Goal: Task Accomplishment & Management: Use online tool/utility

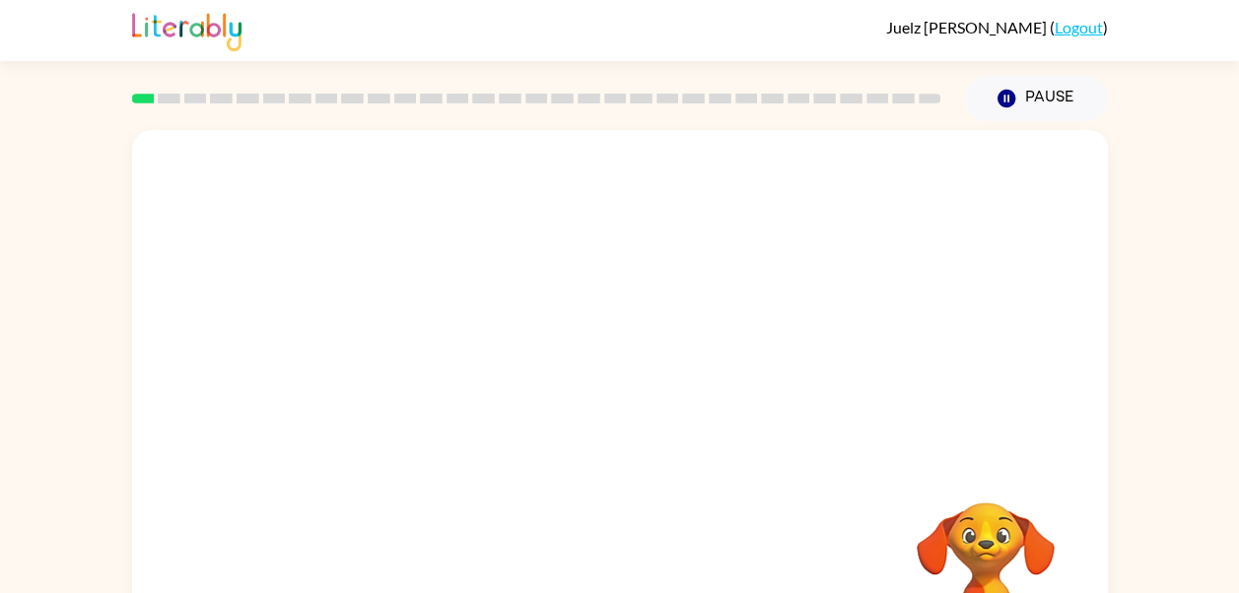
scroll to position [100, 0]
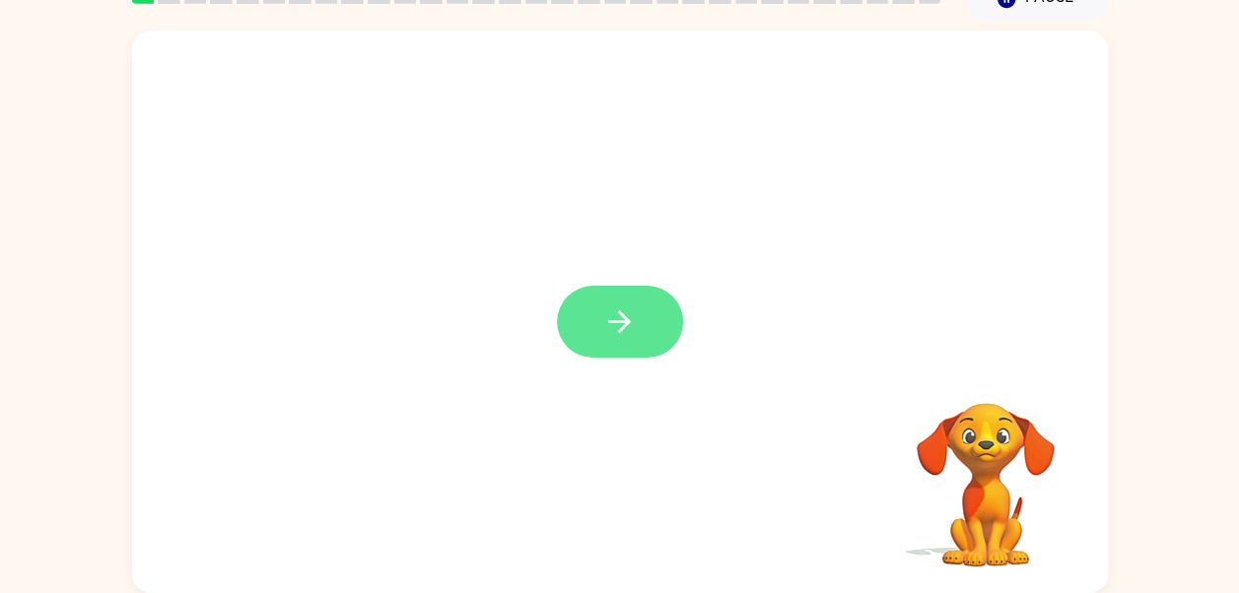
drag, startPoint x: 652, startPoint y: 313, endPoint x: 647, endPoint y: 323, distance: 11.5
click at [510, 216] on div at bounding box center [620, 312] width 976 height 563
click at [647, 323] on button "button" at bounding box center [620, 322] width 126 height 72
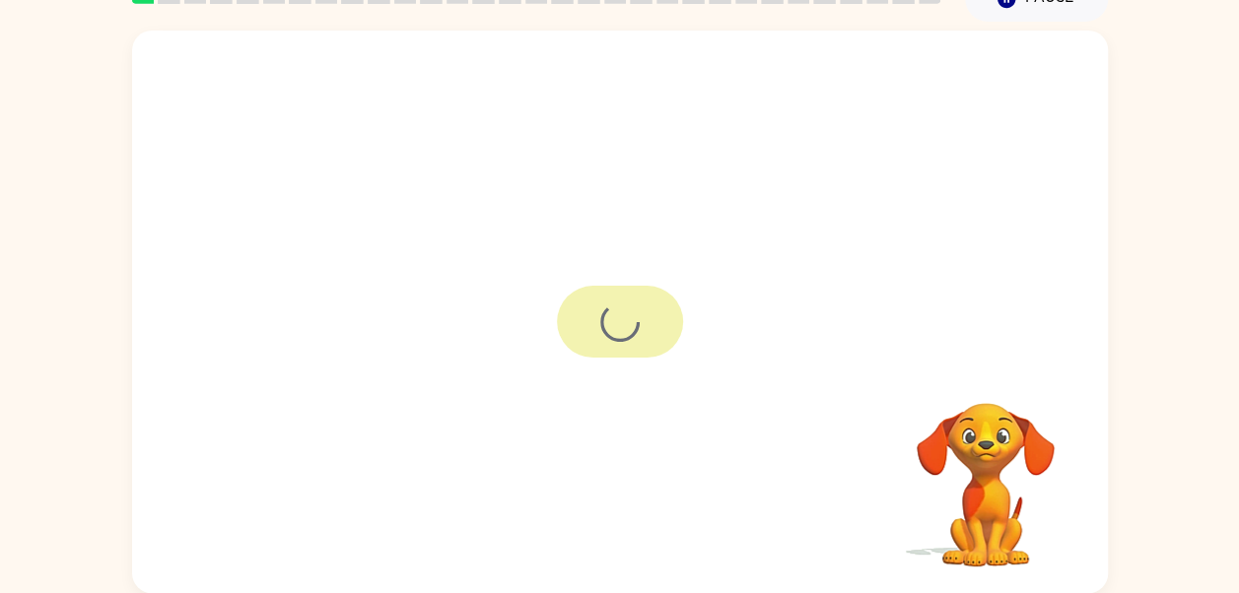
click at [647, 323] on div "Your browser must support playing .mp4 files to use Literably. Please try using…" at bounding box center [620, 312] width 976 height 563
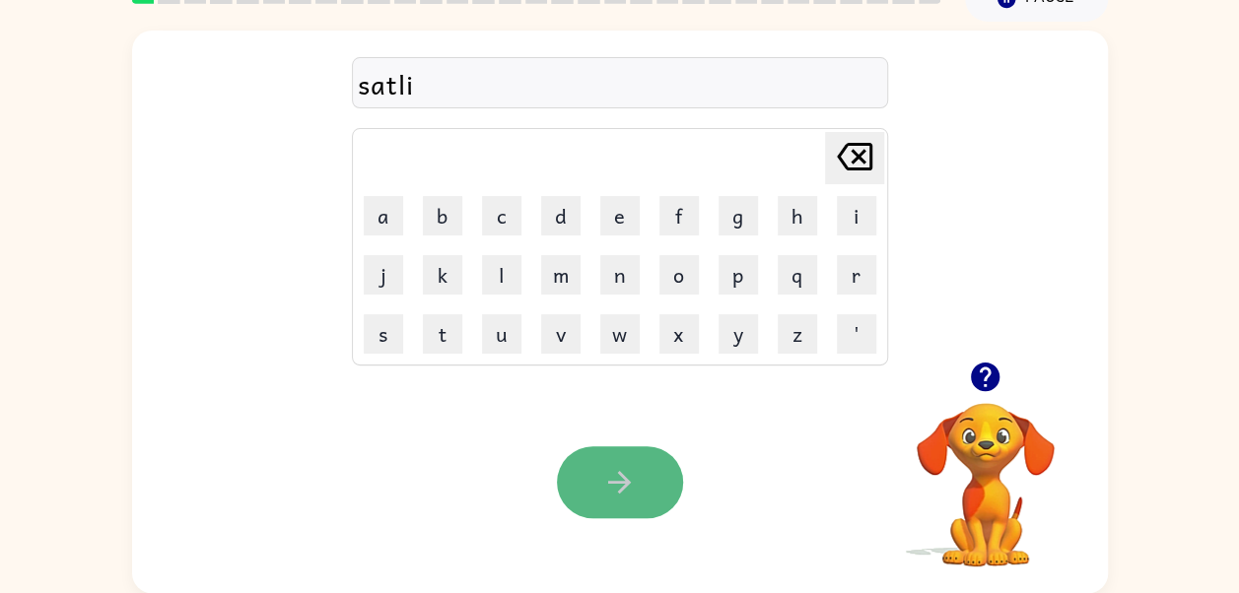
click at [611, 477] on icon "button" at bounding box center [619, 482] width 34 height 34
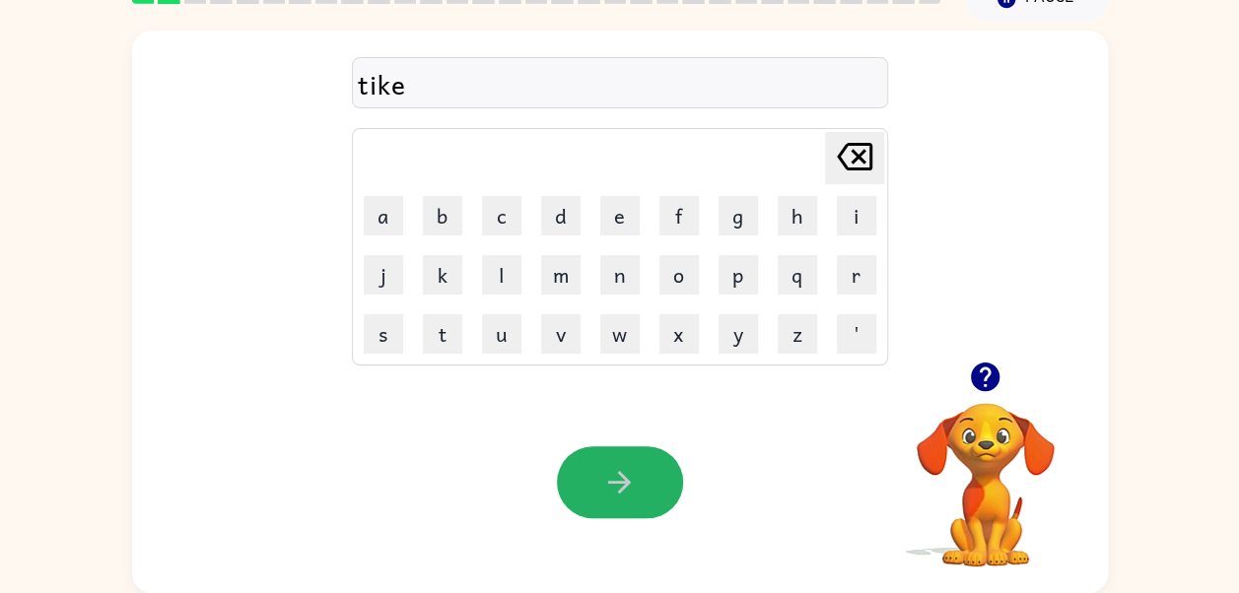
click at [629, 477] on icon "button" at bounding box center [619, 482] width 34 height 34
click at [637, 471] on button "button" at bounding box center [620, 482] width 126 height 72
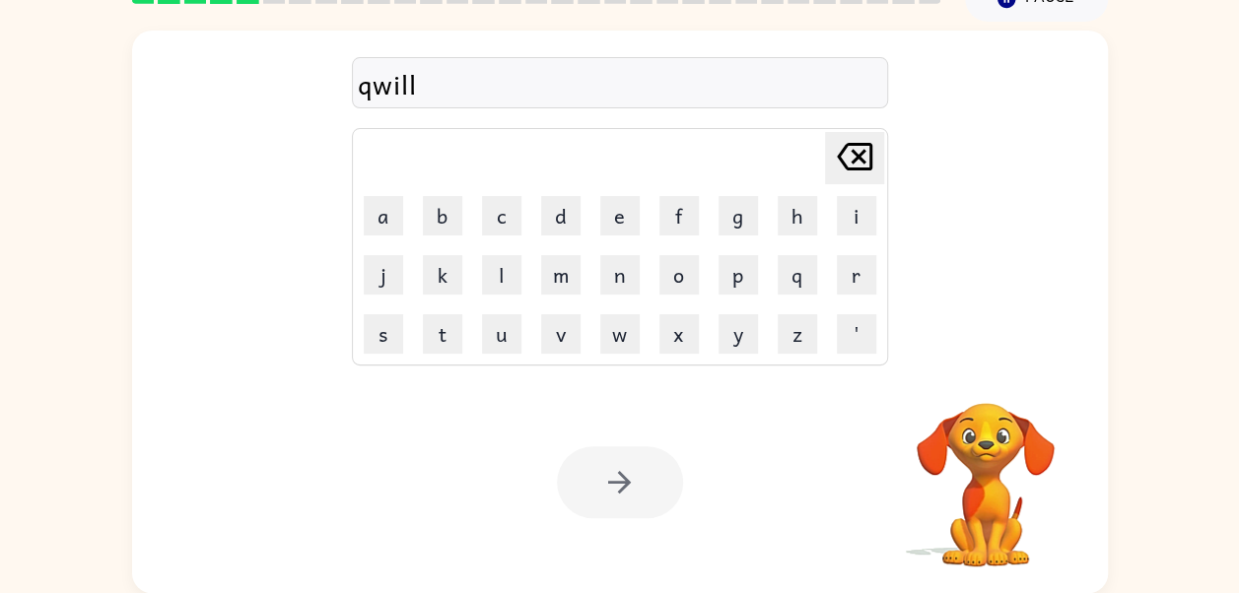
click at [637, 471] on div at bounding box center [620, 482] width 126 height 72
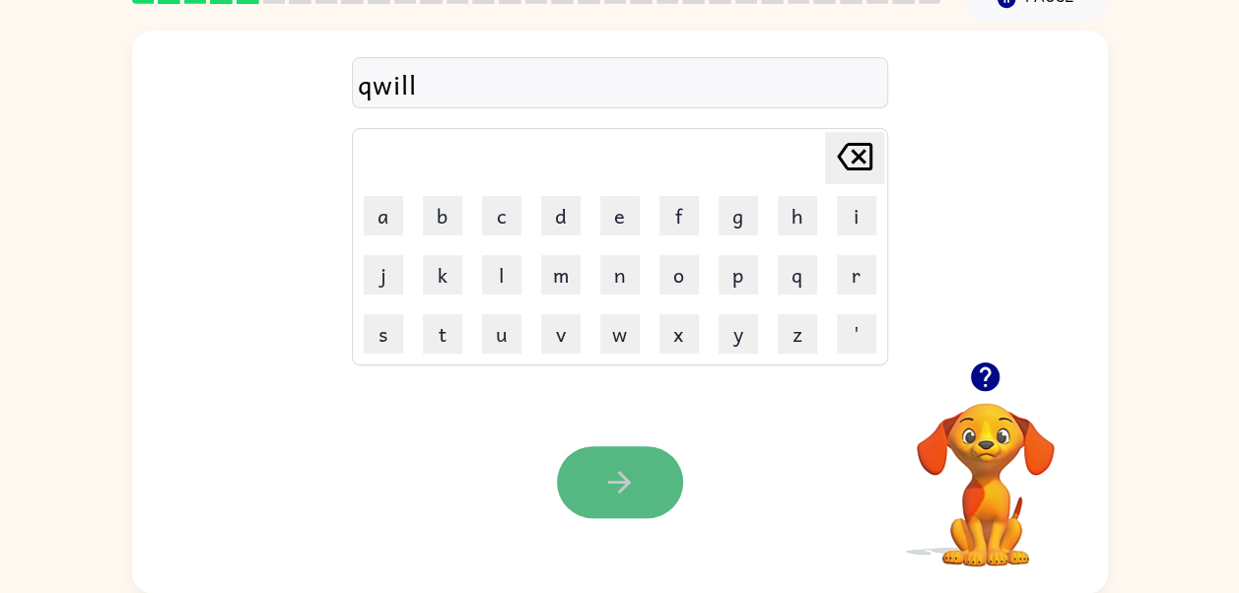
click at [633, 475] on icon "button" at bounding box center [619, 482] width 34 height 34
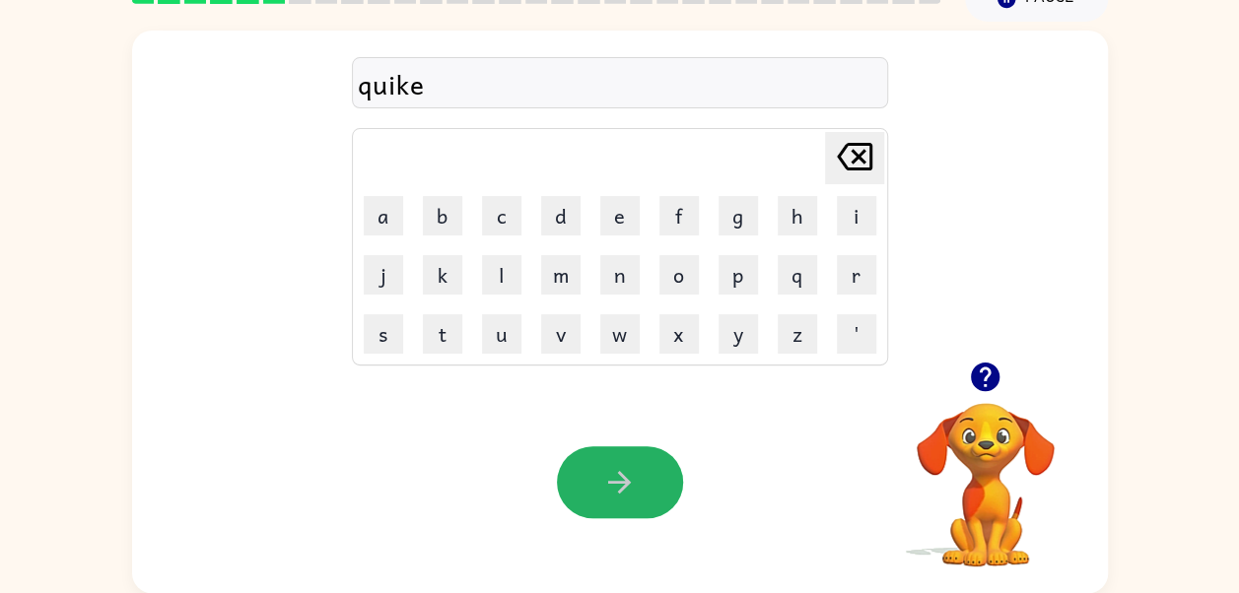
click at [633, 475] on icon "button" at bounding box center [619, 482] width 34 height 34
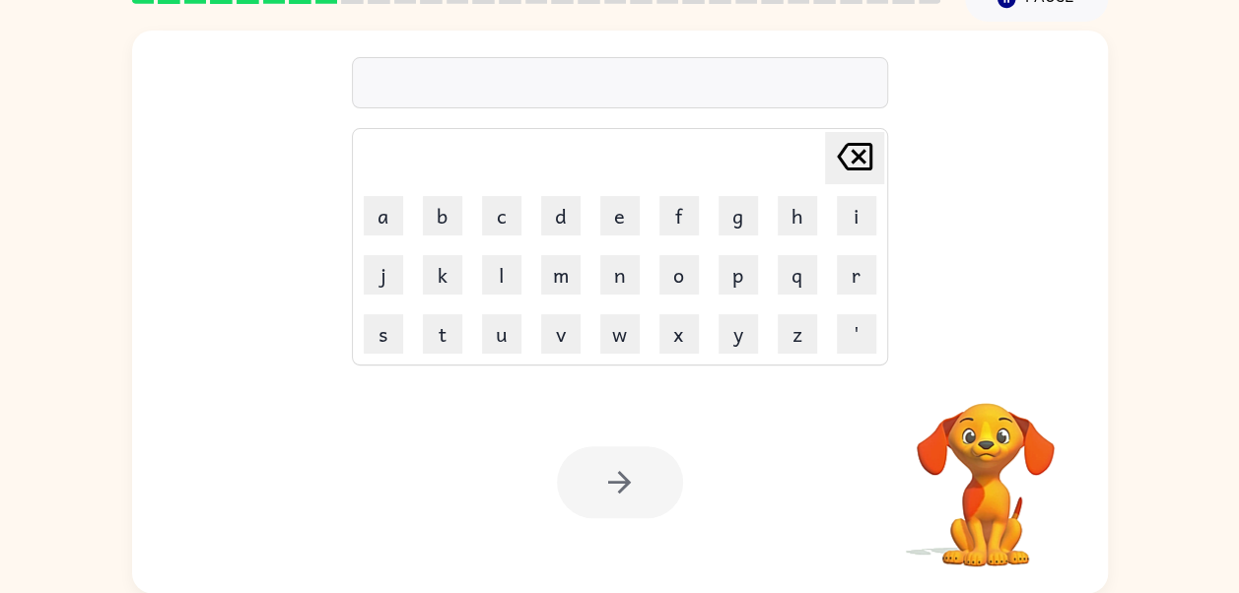
click at [633, 475] on div at bounding box center [620, 482] width 126 height 72
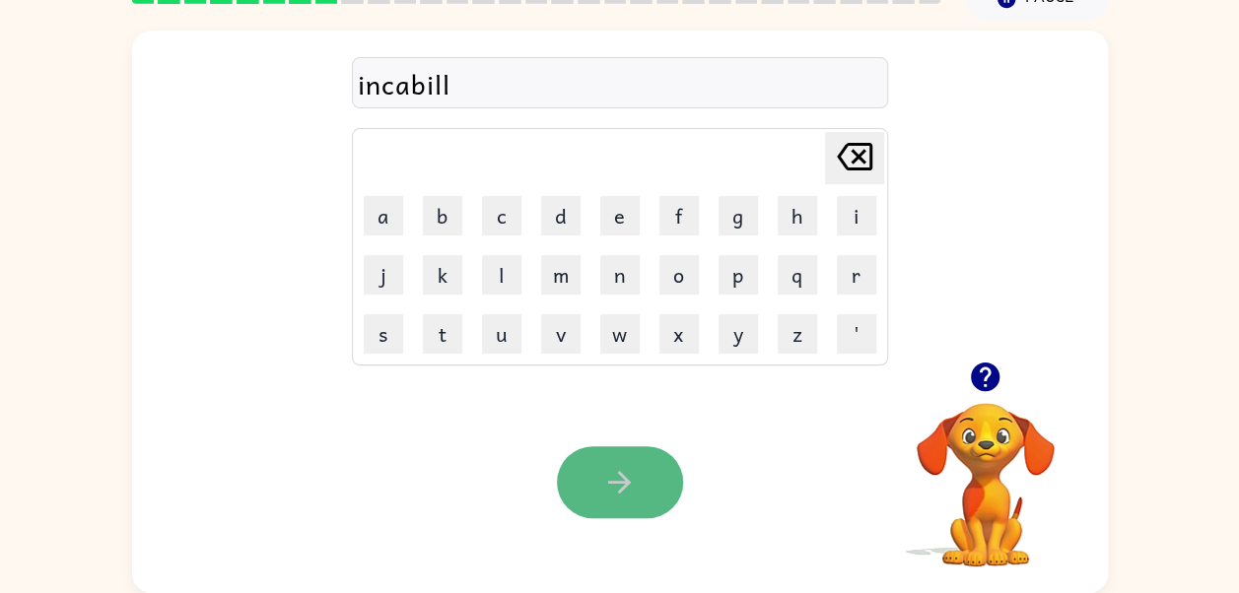
click at [639, 479] on button "button" at bounding box center [620, 482] width 126 height 72
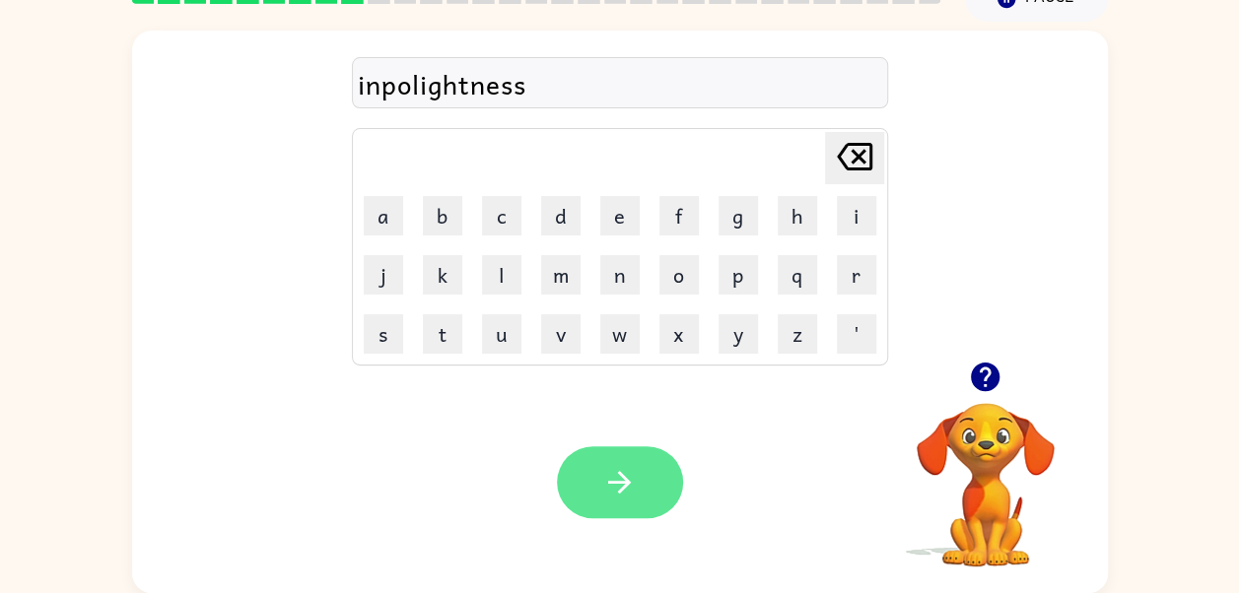
click at [650, 472] on button "button" at bounding box center [620, 482] width 126 height 72
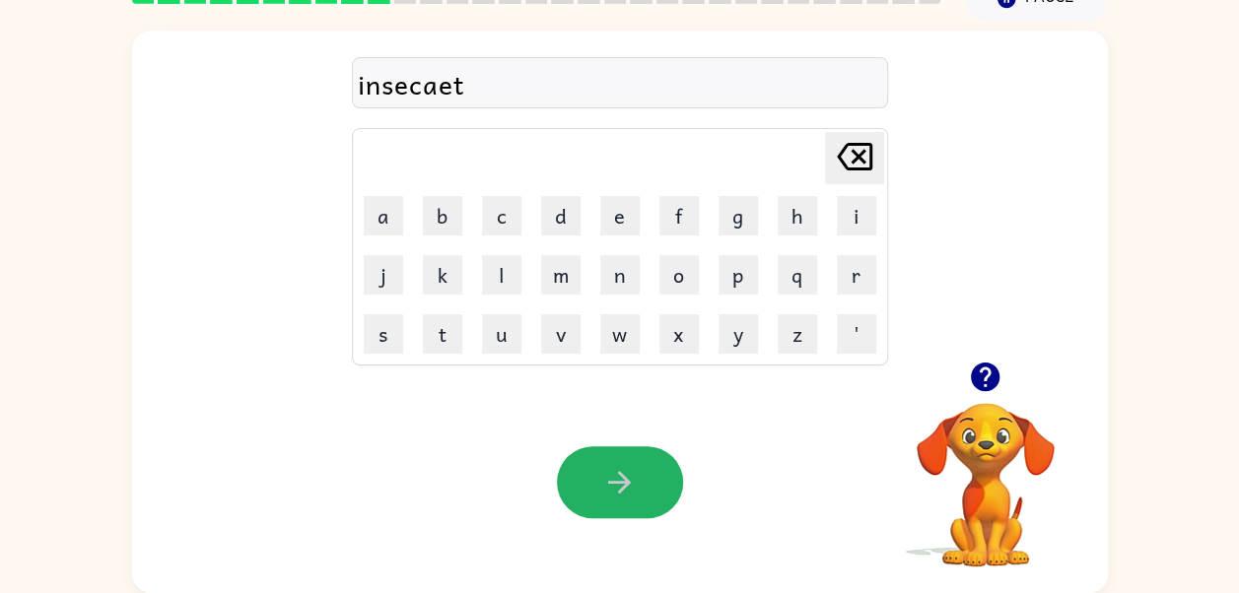
click at [650, 472] on button "button" at bounding box center [620, 482] width 126 height 72
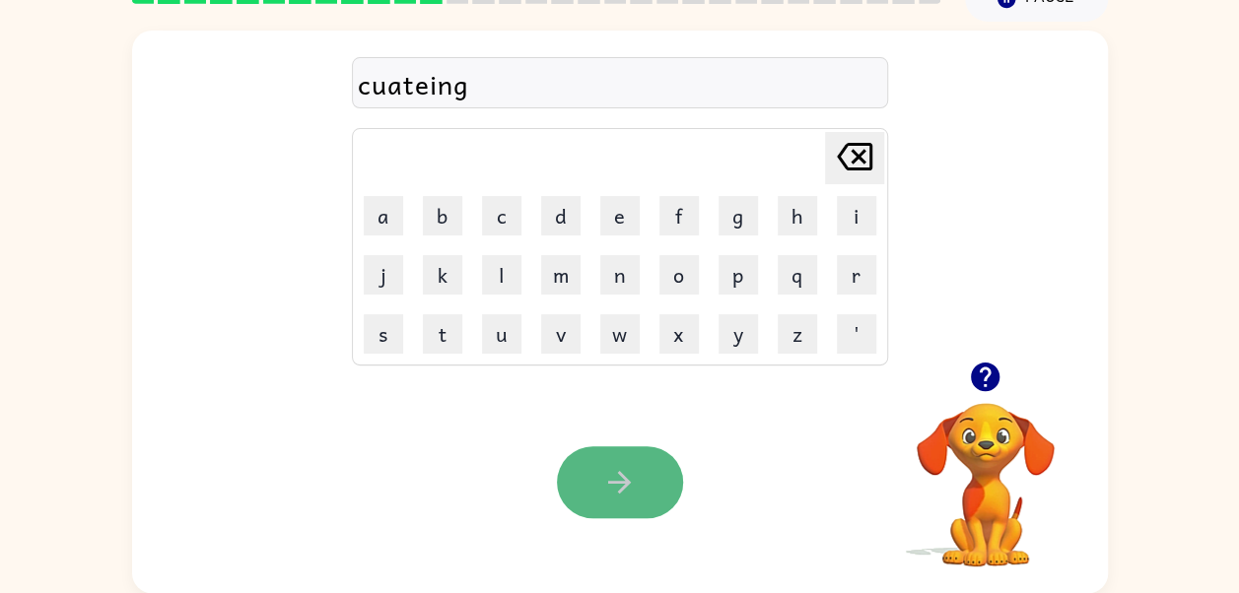
click at [650, 473] on button "button" at bounding box center [620, 482] width 126 height 72
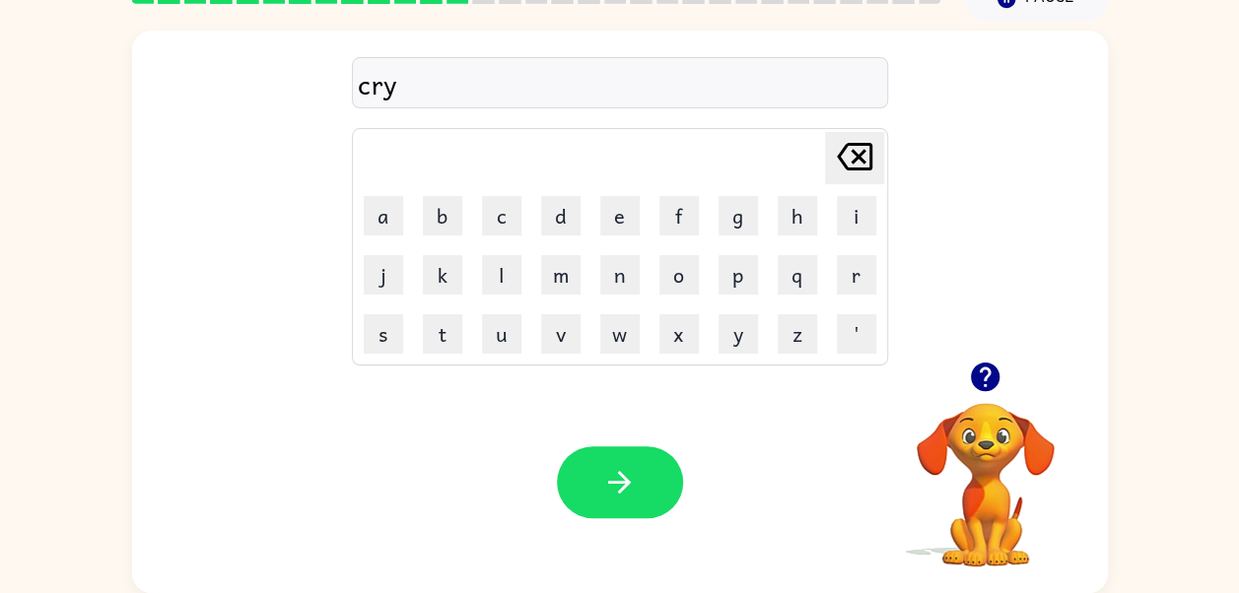
click at [759, 413] on div "Your browser must support playing .mp4 files to use Literably. Please try using…" at bounding box center [620, 483] width 976 height 222
click at [645, 488] on button "button" at bounding box center [620, 482] width 126 height 72
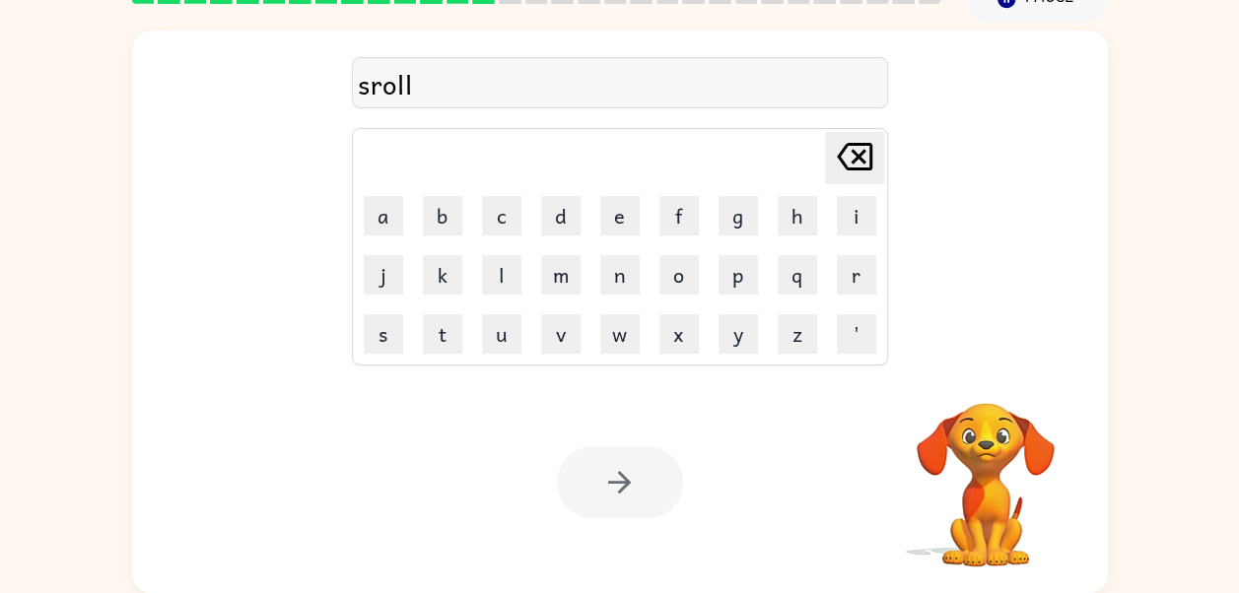
click at [643, 484] on div at bounding box center [620, 482] width 126 height 72
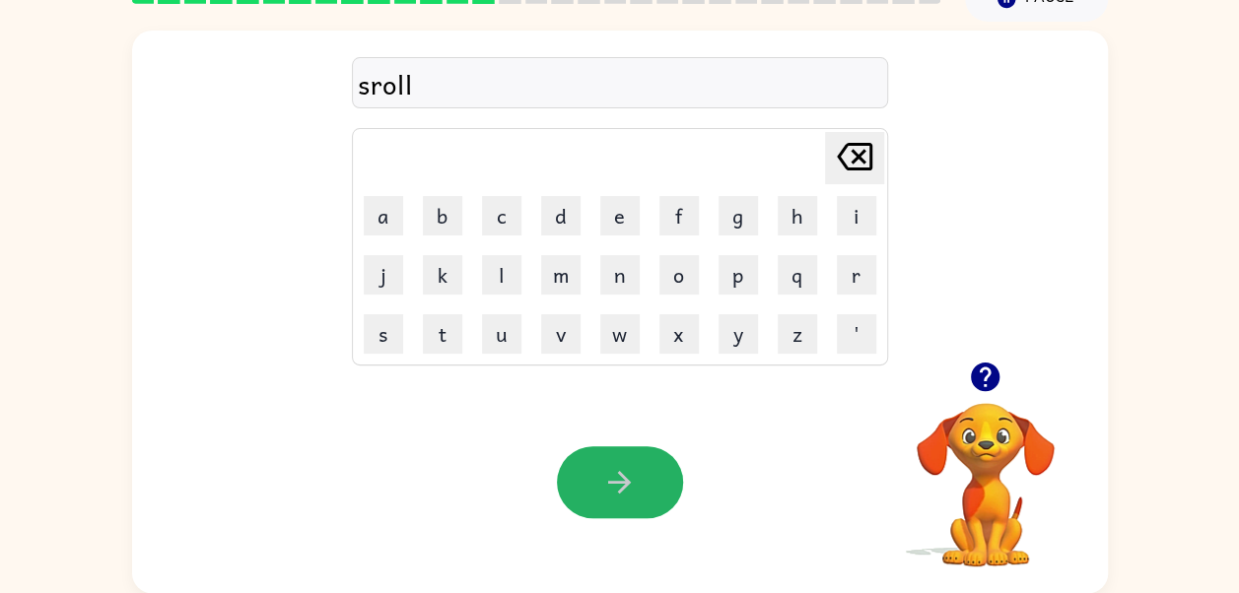
click at [643, 484] on button "button" at bounding box center [620, 482] width 126 height 72
click at [647, 491] on button "button" at bounding box center [620, 482] width 126 height 72
click at [644, 486] on button "button" at bounding box center [620, 482] width 126 height 72
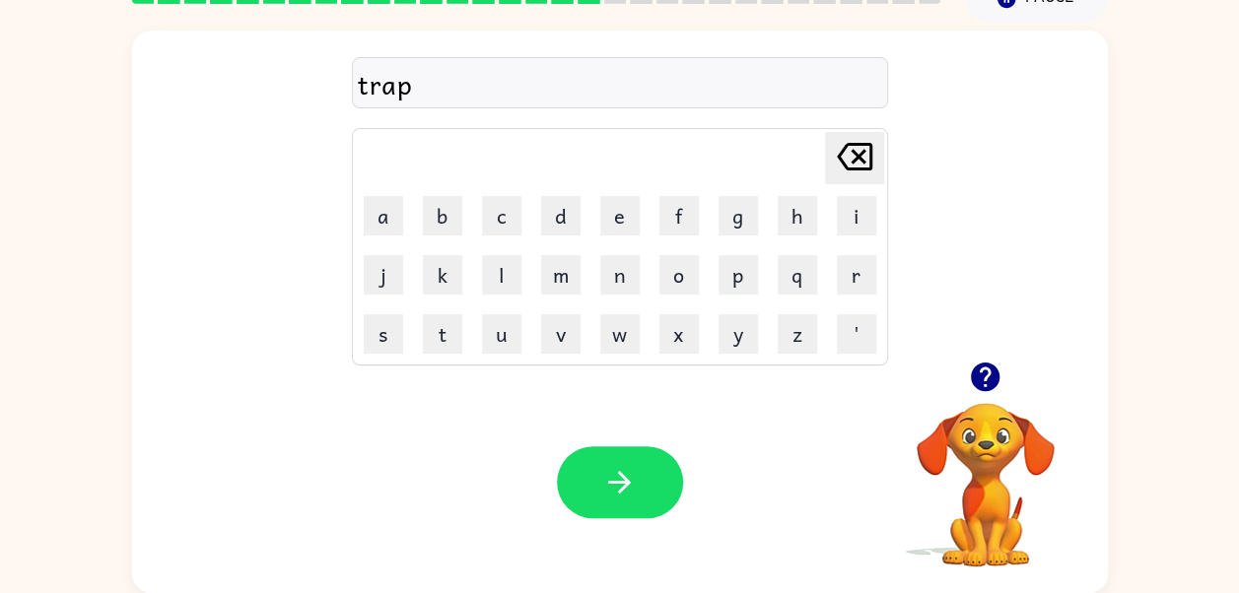
click at [644, 486] on button "button" at bounding box center [620, 482] width 126 height 72
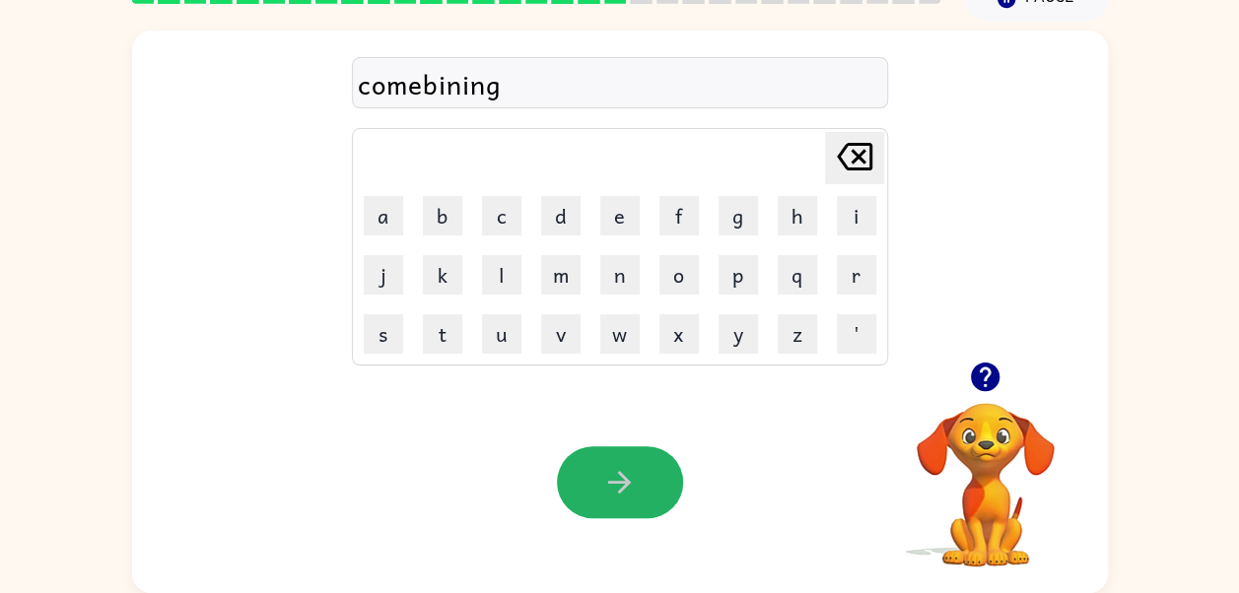
click at [644, 486] on button "button" at bounding box center [620, 482] width 126 height 72
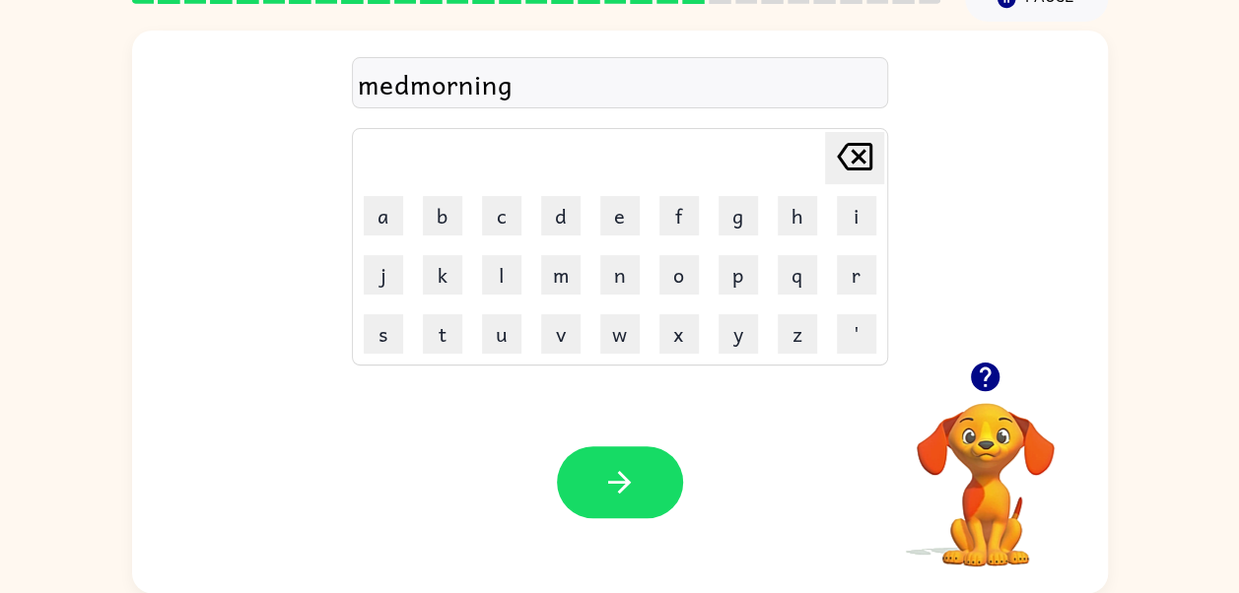
click at [644, 486] on button "button" at bounding box center [620, 482] width 126 height 72
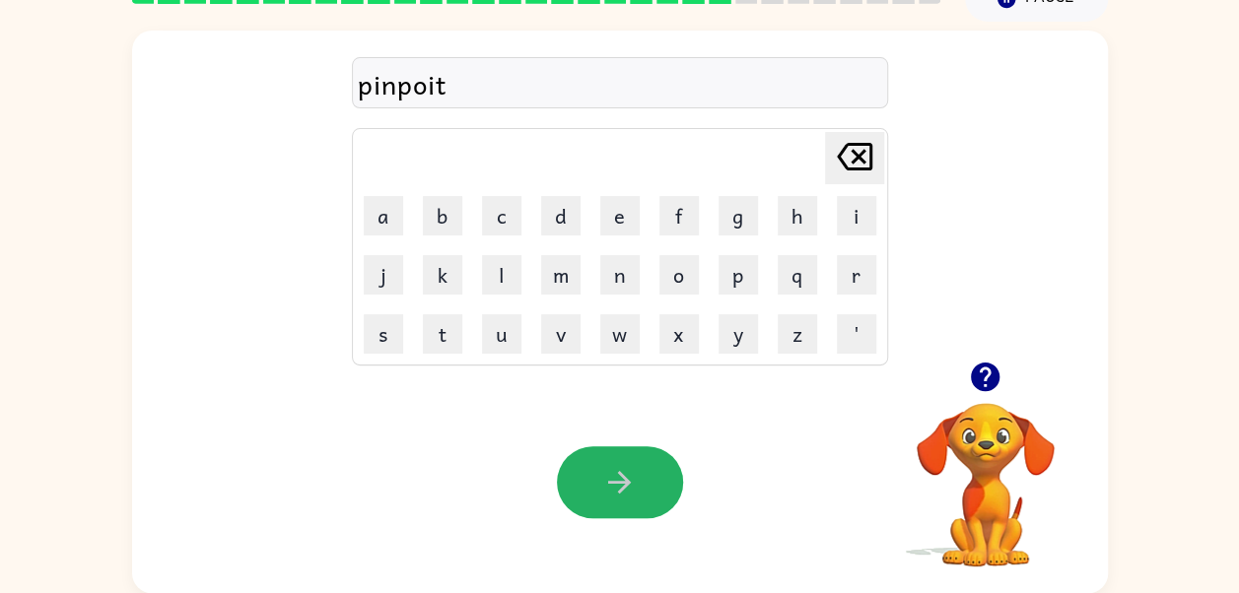
click at [644, 486] on button "button" at bounding box center [620, 482] width 126 height 72
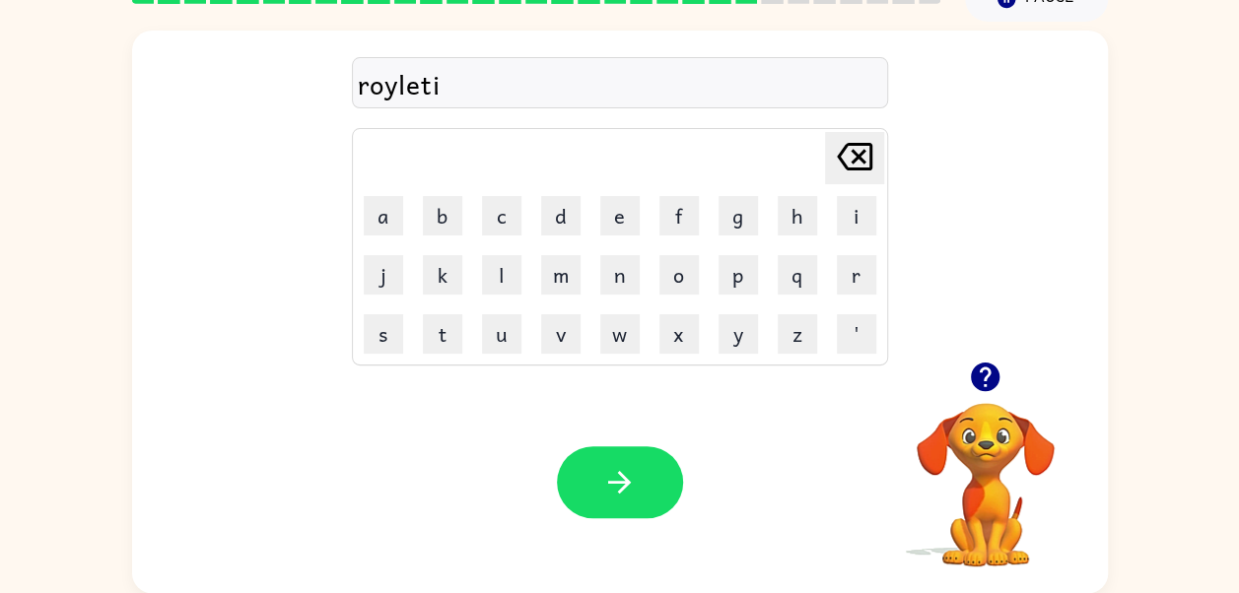
click at [644, 486] on button "button" at bounding box center [620, 482] width 126 height 72
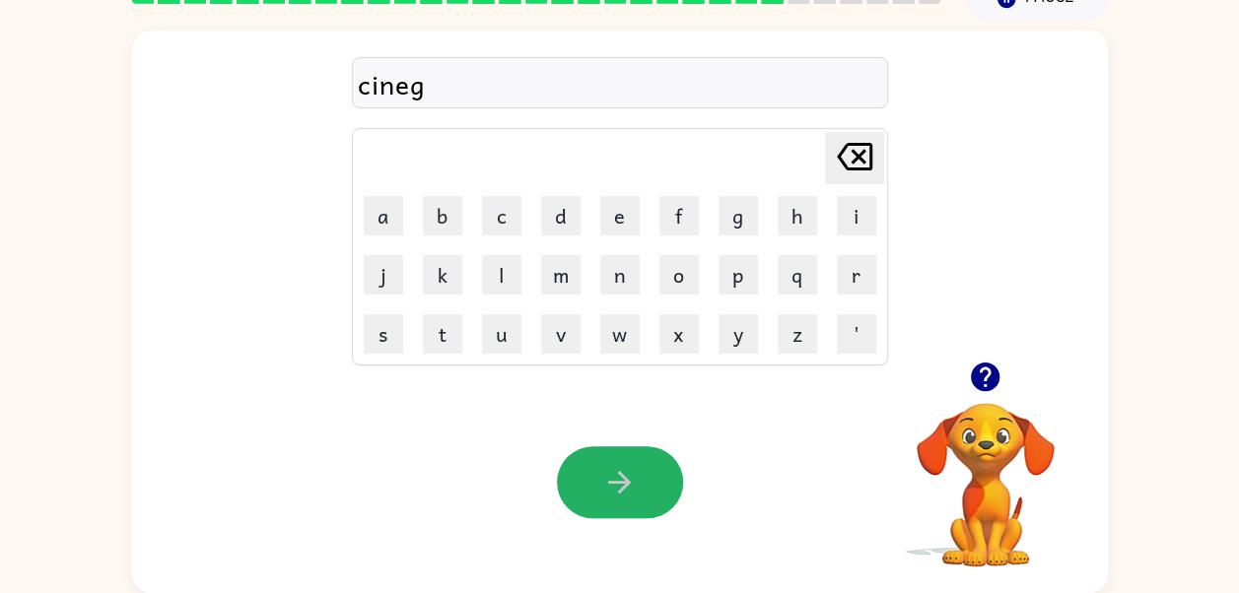
click at [644, 486] on button "button" at bounding box center [620, 482] width 126 height 72
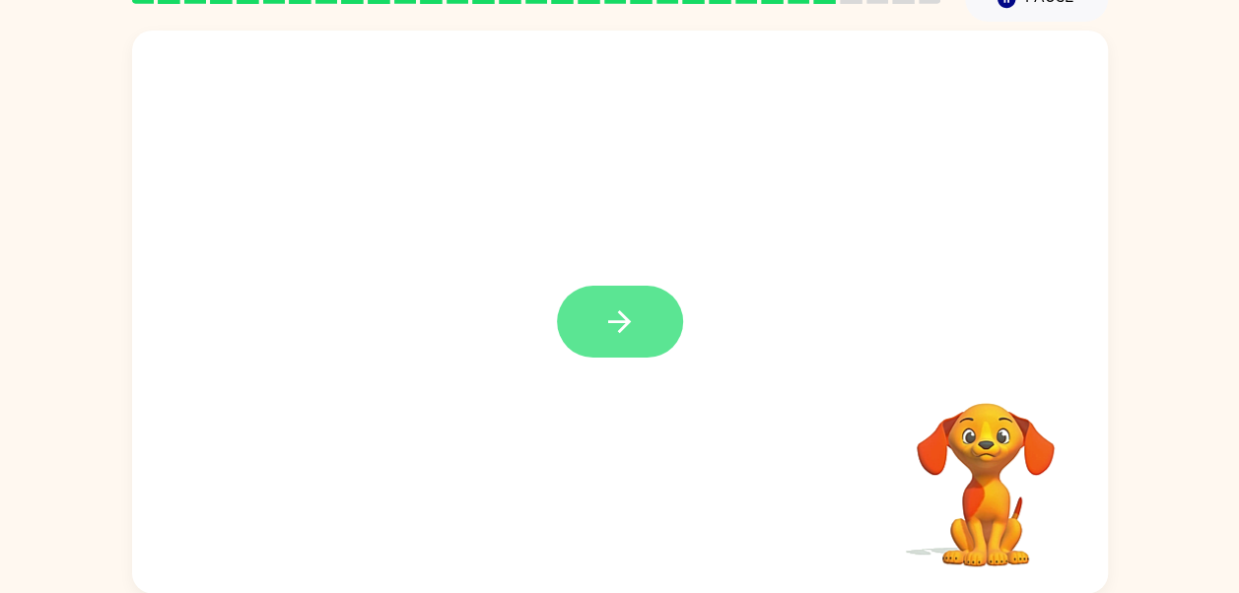
click at [585, 306] on button "button" at bounding box center [620, 322] width 126 height 72
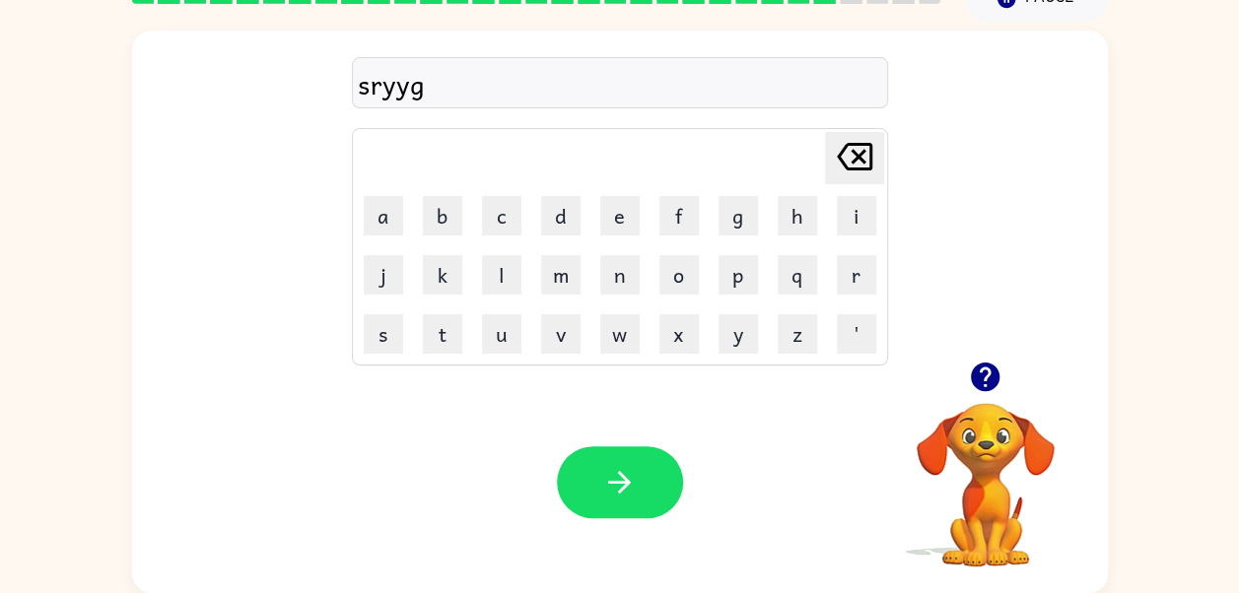
click at [587, 311] on td "v" at bounding box center [560, 334] width 57 height 57
click at [627, 483] on icon "button" at bounding box center [619, 482] width 23 height 23
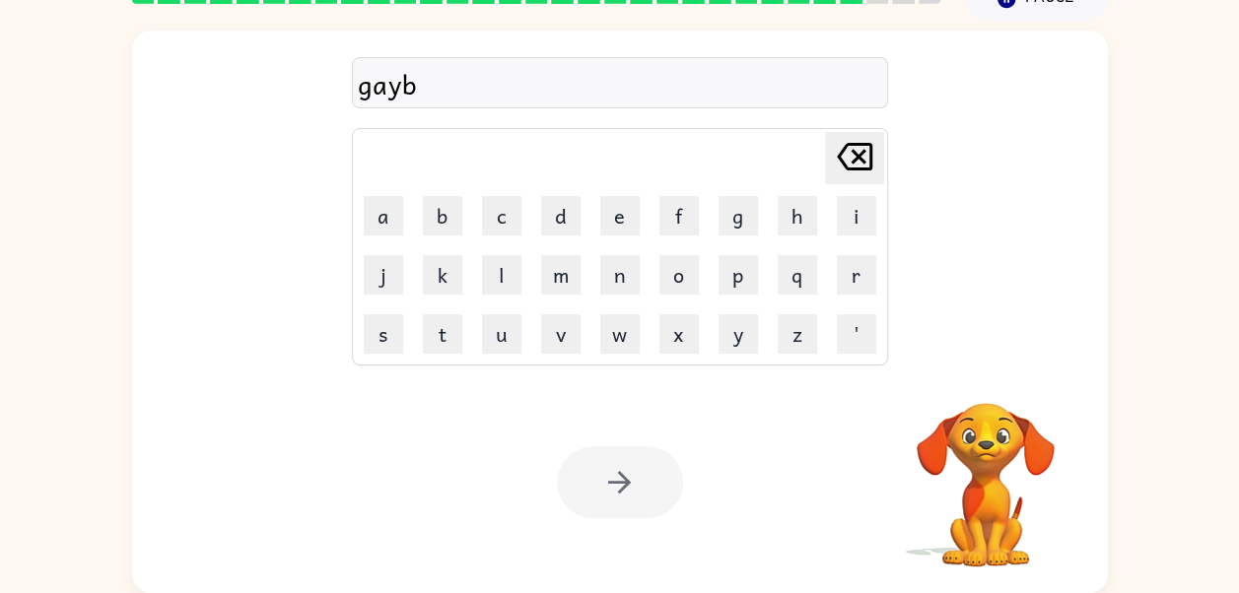
click at [627, 483] on div at bounding box center [620, 482] width 126 height 72
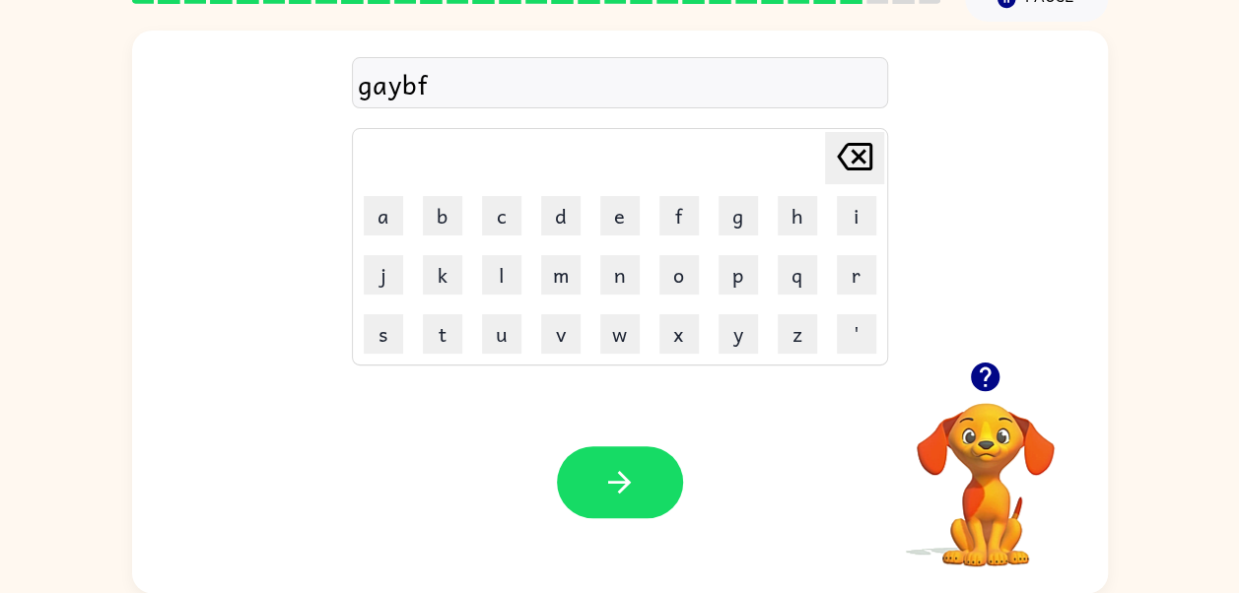
click at [627, 483] on icon "button" at bounding box center [619, 482] width 23 height 23
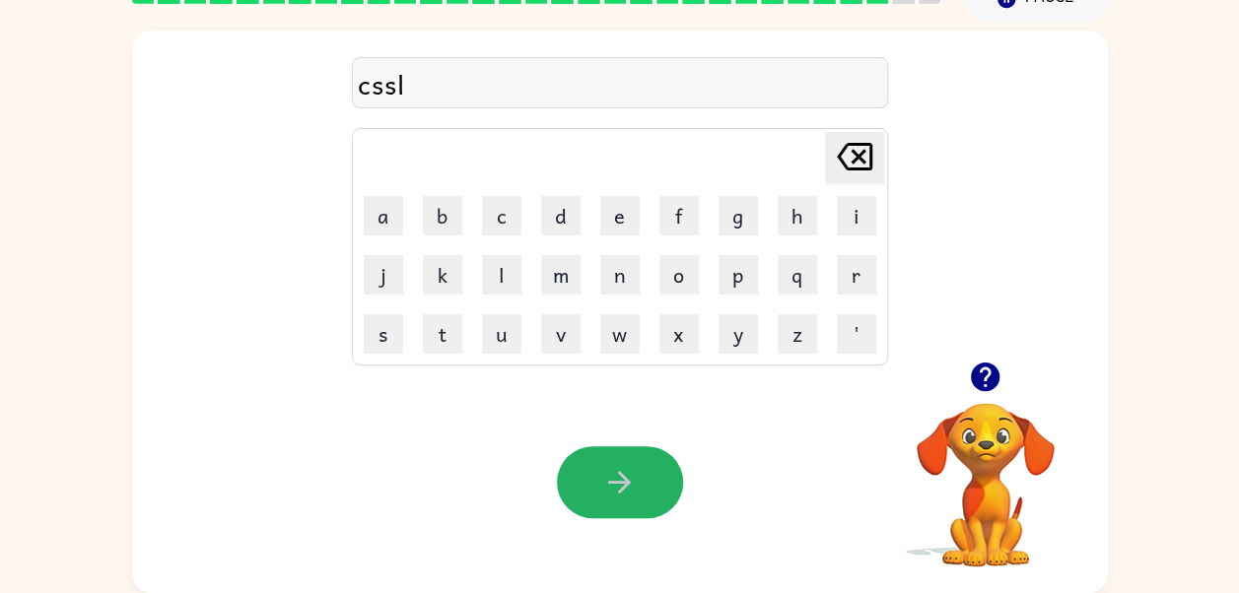
click at [627, 483] on icon "button" at bounding box center [619, 482] width 23 height 23
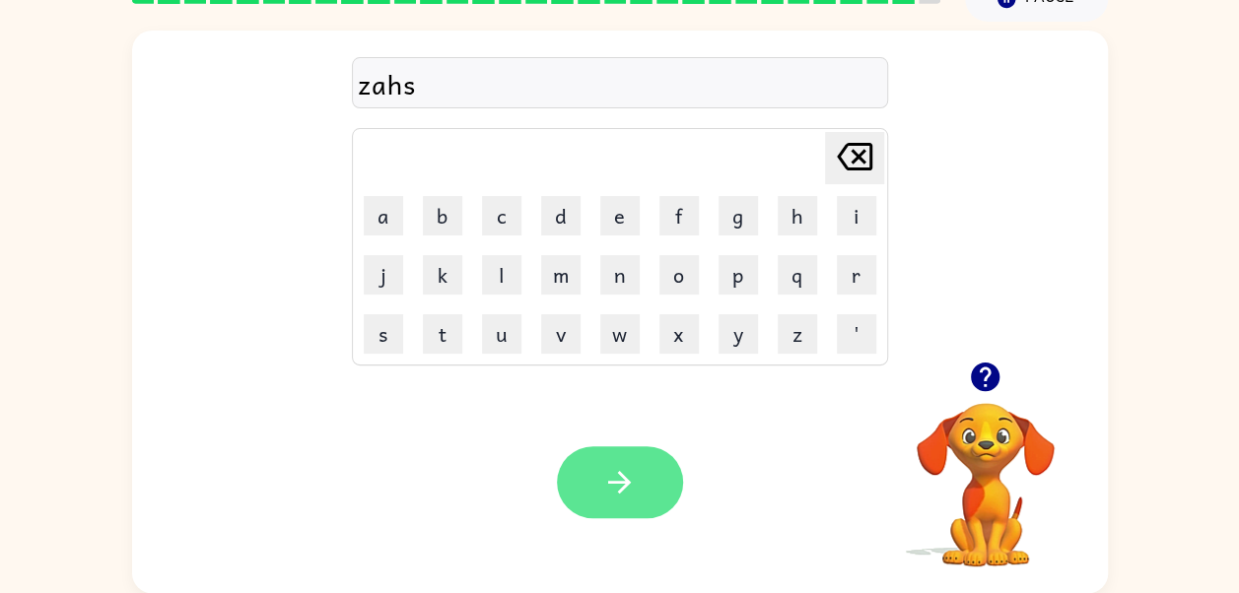
click at [650, 471] on button "button" at bounding box center [620, 482] width 126 height 72
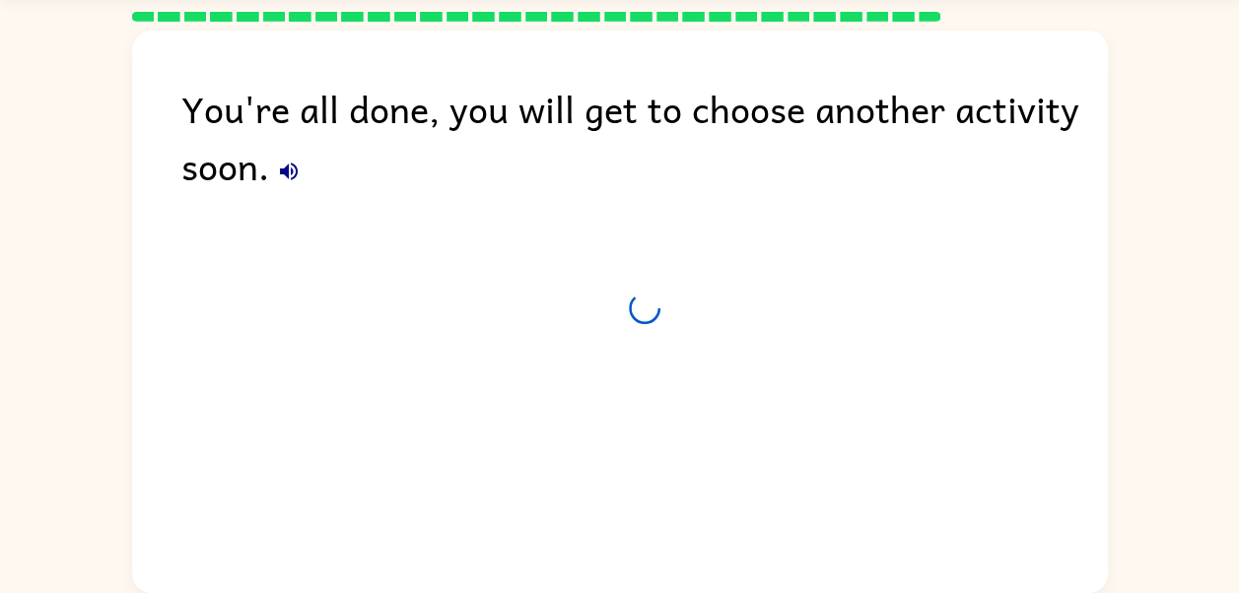
scroll to position [64, 0]
